Goal: Check status

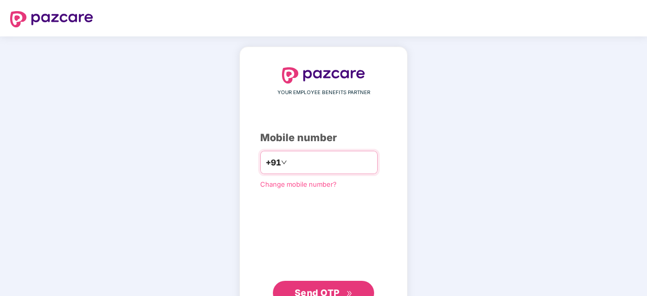
type input "**********"
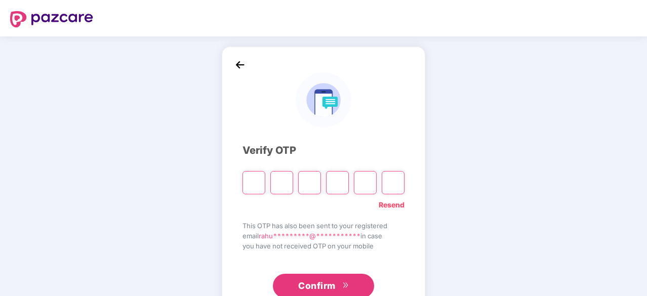
type input "*"
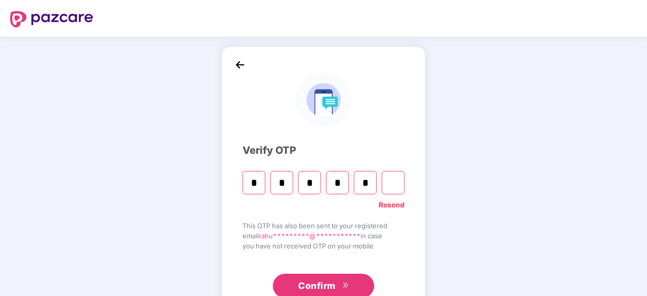
type input "*"
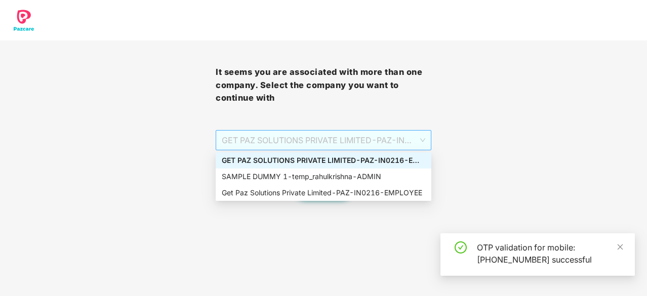
click at [365, 133] on span "GET PAZ SOLUTIONS PRIVATE LIMITED - PAZ-IN0216 - EMPLOYEE" at bounding box center [323, 140] width 203 height 19
click at [339, 184] on div "SAMPLE DUMMY 1 - temp_rahulkrishna - ADMIN" at bounding box center [324, 177] width 216 height 16
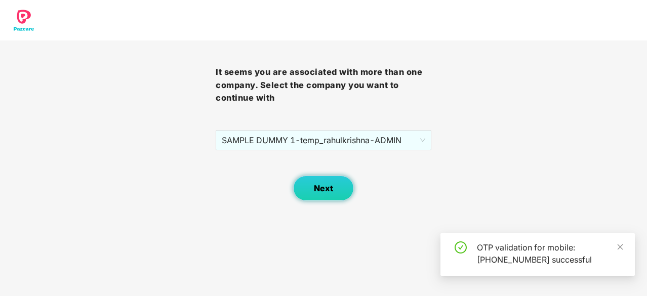
click at [331, 187] on span "Next" at bounding box center [323, 189] width 19 height 10
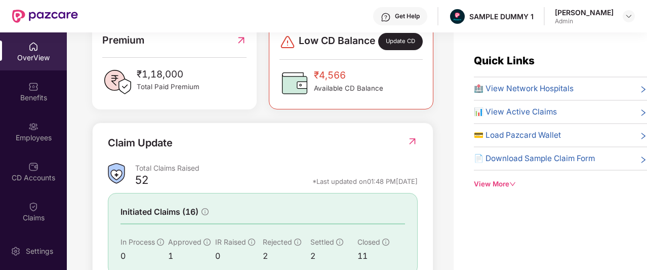
scroll to position [358, 0]
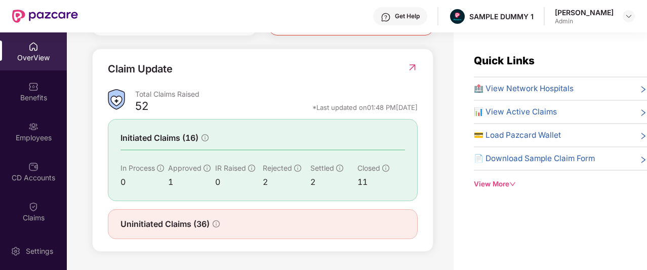
click at [519, 90] on span "🏥 View Network Hospitals" at bounding box center [524, 88] width 100 height 12
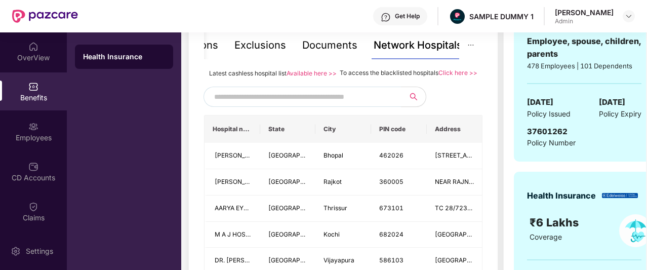
scroll to position [259, 0]
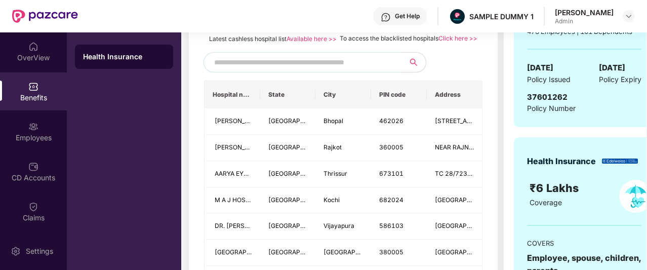
click at [329, 70] on input "text" at bounding box center [300, 62] width 173 height 15
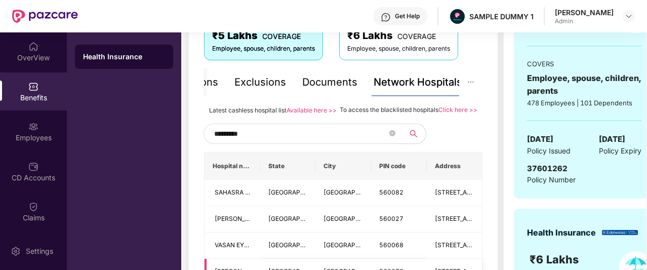
scroll to position [176, 0]
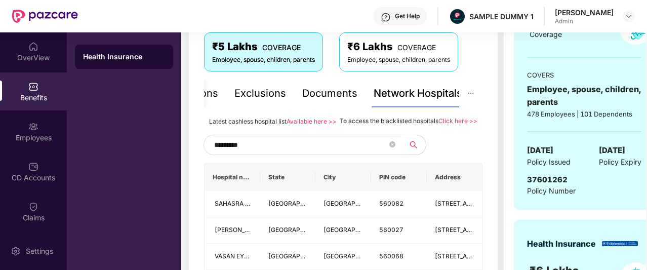
type input "*********"
click at [317, 101] on div "Documents" at bounding box center [329, 94] width 55 height 16
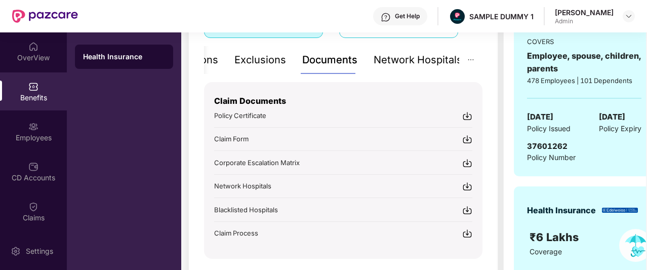
scroll to position [207, 0]
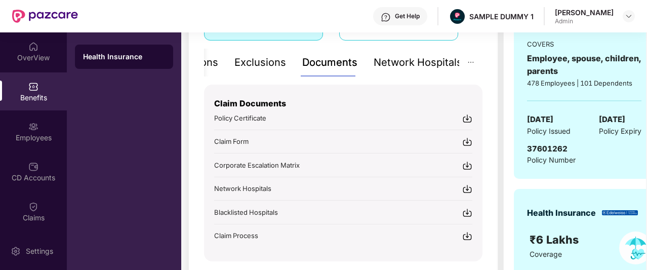
click at [259, 65] on div "Exclusions" at bounding box center [260, 63] width 52 height 16
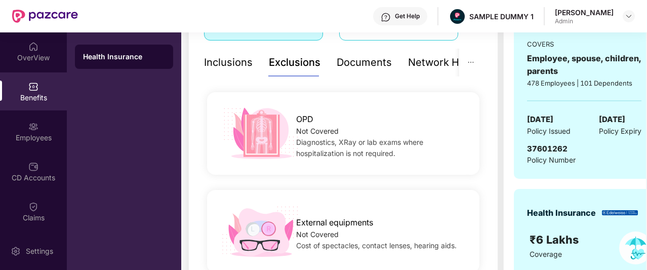
click at [235, 61] on div "Inclusions" at bounding box center [228, 63] width 49 height 16
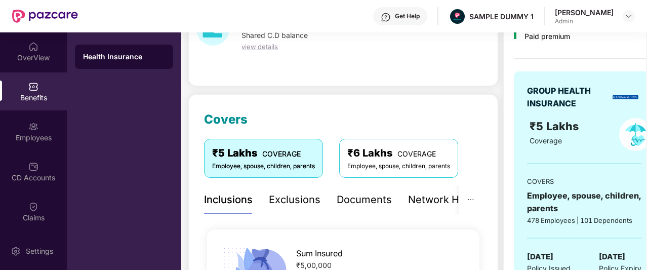
scroll to position [67, 0]
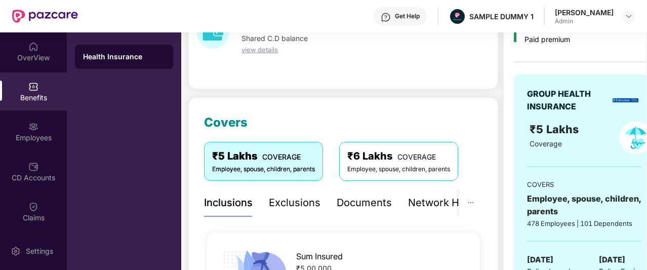
click at [295, 207] on div "Exclusions" at bounding box center [295, 203] width 52 height 16
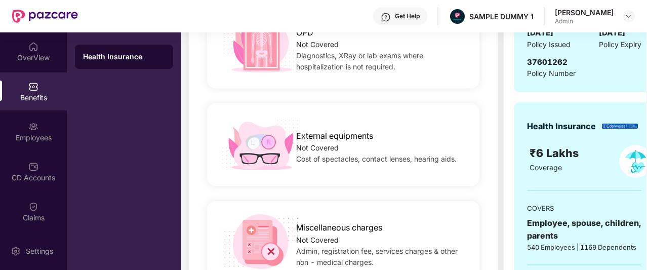
scroll to position [295, 0]
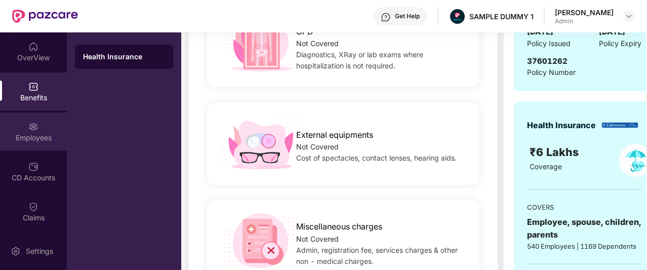
click at [21, 123] on div "Employees" at bounding box center [33, 131] width 67 height 38
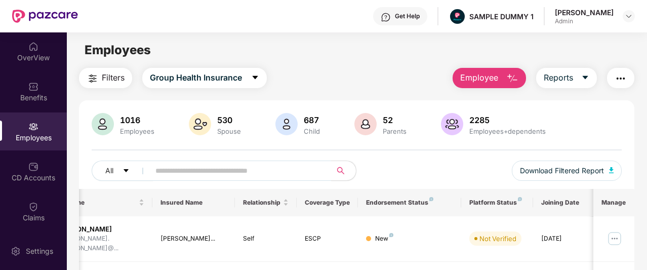
click at [514, 70] on button "Employee" at bounding box center [488, 78] width 73 height 20
click at [382, 46] on div "Employees" at bounding box center [356, 49] width 579 height 19
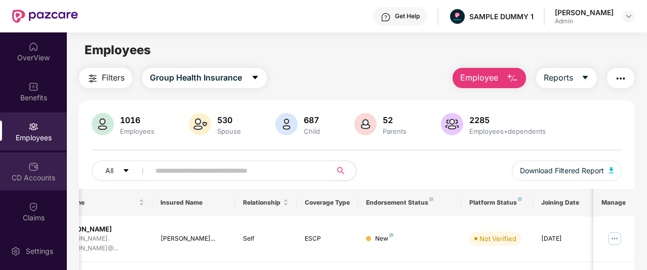
click at [30, 164] on img at bounding box center [33, 166] width 10 height 10
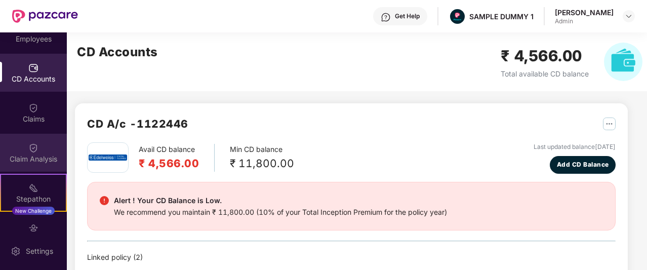
scroll to position [99, 0]
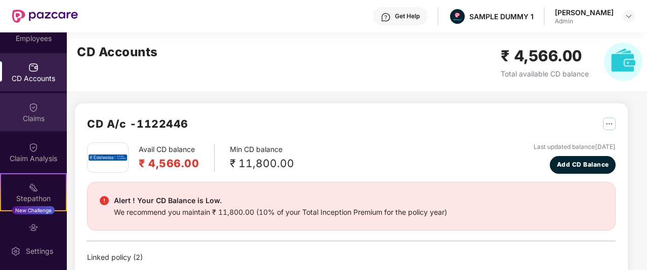
click at [31, 107] on img at bounding box center [33, 107] width 10 height 10
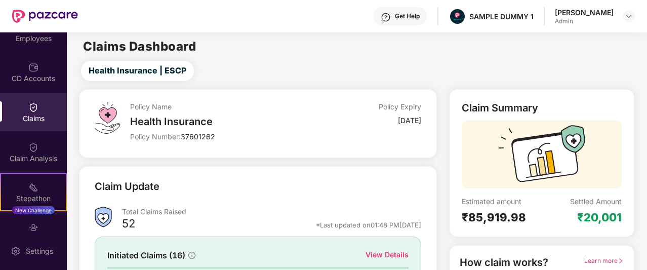
click at [380, 250] on div "View Details" at bounding box center [386, 254] width 43 height 11
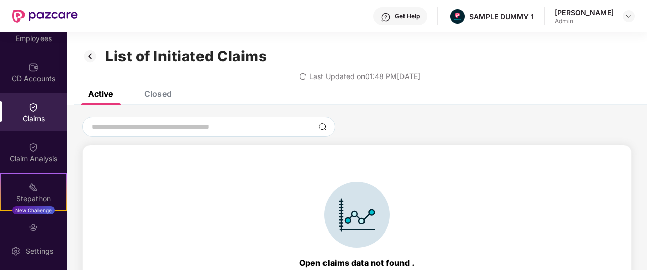
click at [155, 93] on div "Closed" at bounding box center [157, 94] width 27 height 10
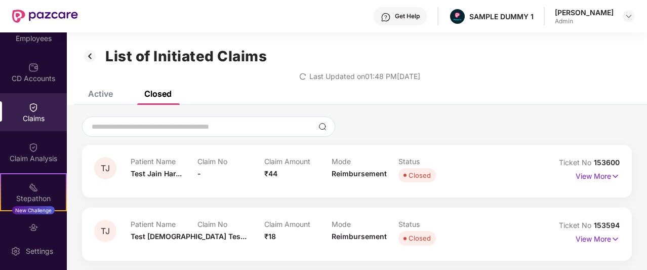
click at [92, 52] on img at bounding box center [90, 56] width 16 height 17
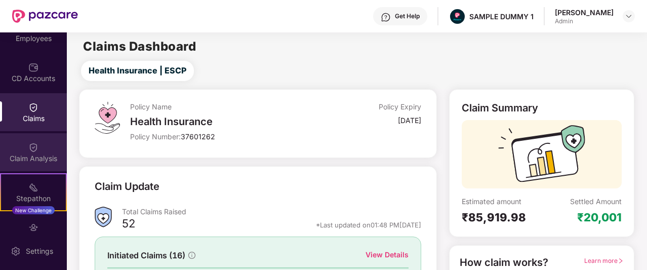
click at [22, 141] on div "Claim Analysis" at bounding box center [33, 152] width 67 height 38
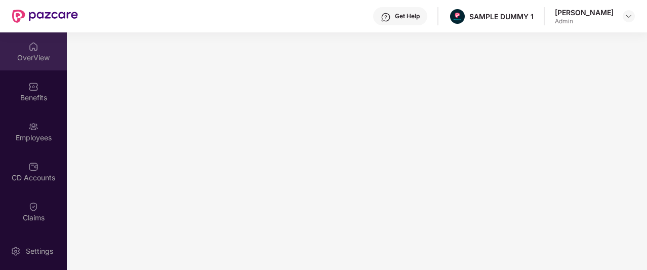
click at [37, 59] on div "OverView" at bounding box center [33, 58] width 67 height 10
